Goal: Obtain resource: Download file/media

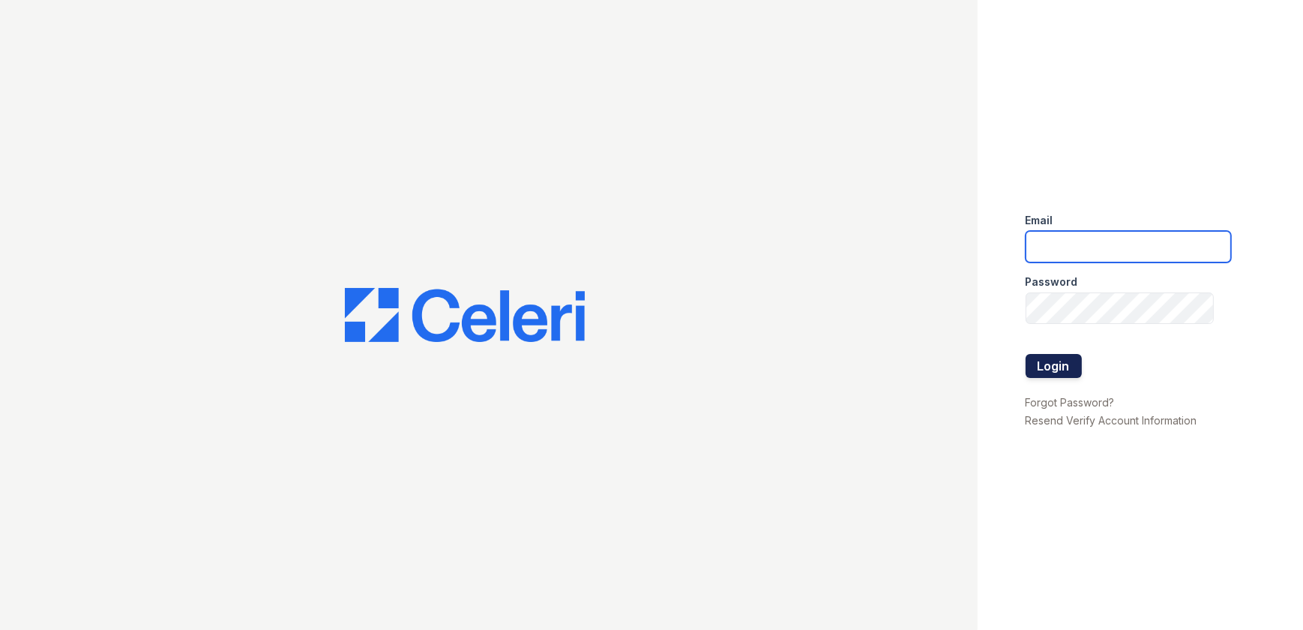
type input "[EMAIL_ADDRESS][DOMAIN_NAME]"
click at [1051, 364] on button "Login" at bounding box center [1054, 366] width 56 height 24
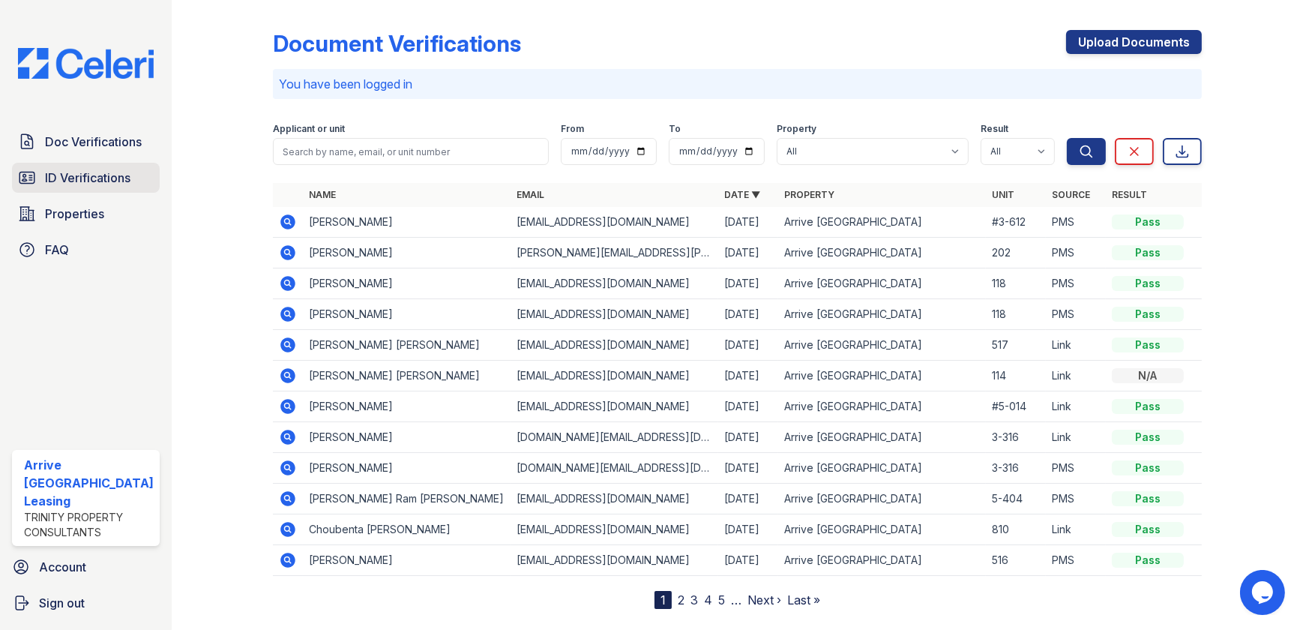
click at [112, 175] on span "ID Verifications" at bounding box center [87, 178] width 85 height 18
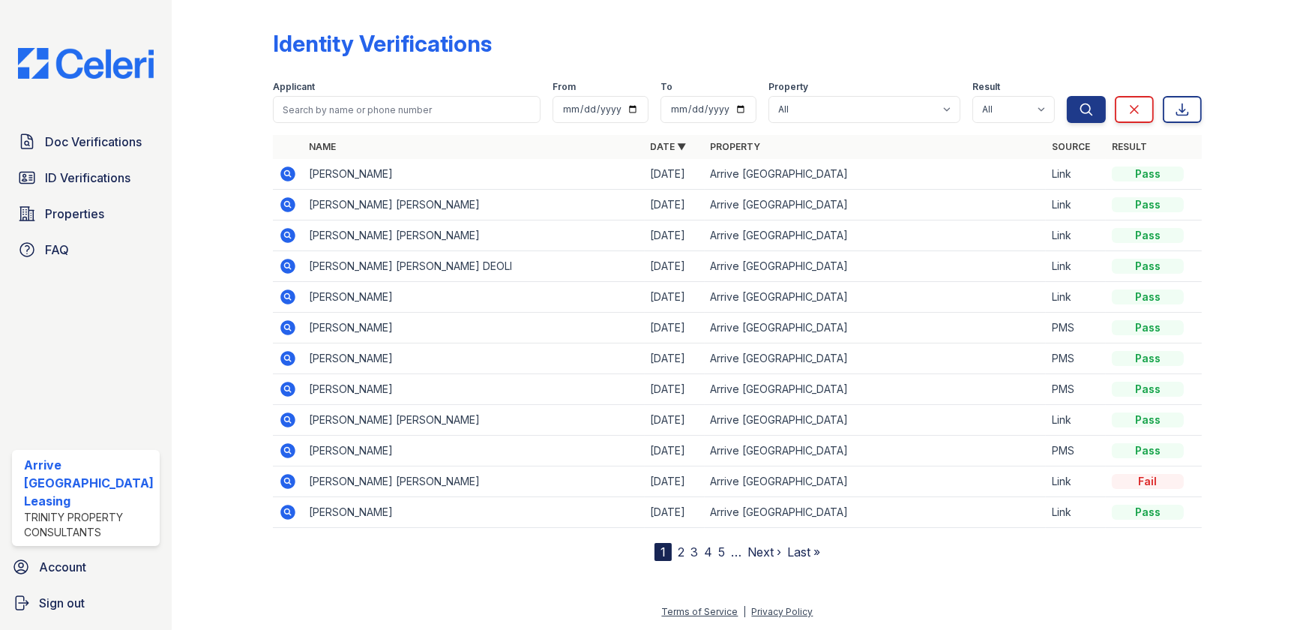
click at [282, 172] on icon at bounding box center [288, 174] width 18 height 18
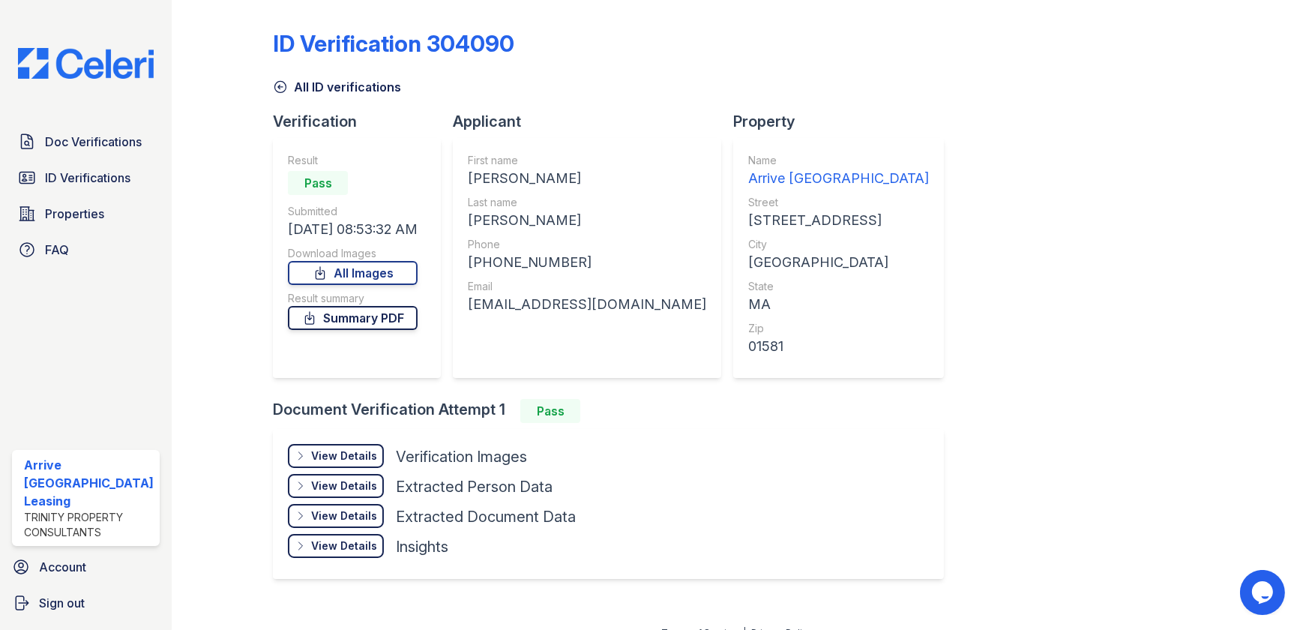
click at [361, 321] on link "Summary PDF" at bounding box center [353, 318] width 130 height 24
click at [375, 275] on link "All Images" at bounding box center [353, 273] width 130 height 24
click at [315, 453] on div "View Details" at bounding box center [344, 455] width 66 height 15
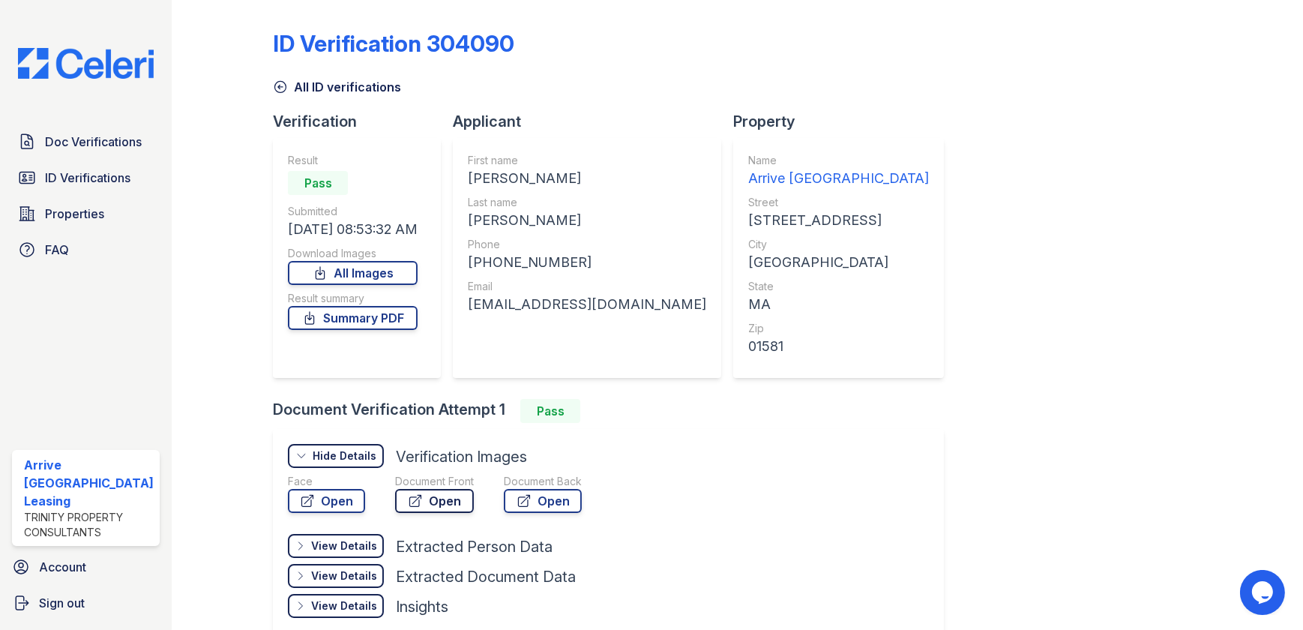
click at [435, 500] on link "Open" at bounding box center [434, 501] width 79 height 24
click at [431, 506] on link "Open" at bounding box center [434, 501] width 79 height 24
click at [73, 173] on span "ID Verifications" at bounding box center [87, 178] width 85 height 18
